Goal: Find specific page/section: Find specific page/section

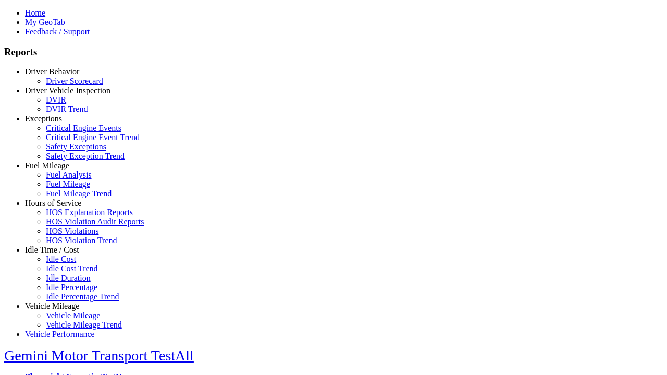
click at [60, 207] on link "Hours of Service" at bounding box center [53, 203] width 56 height 9
click at [68, 217] on link "HOS Explanation Reports" at bounding box center [89, 212] width 87 height 9
